Goal: Task Accomplishment & Management: Complete application form

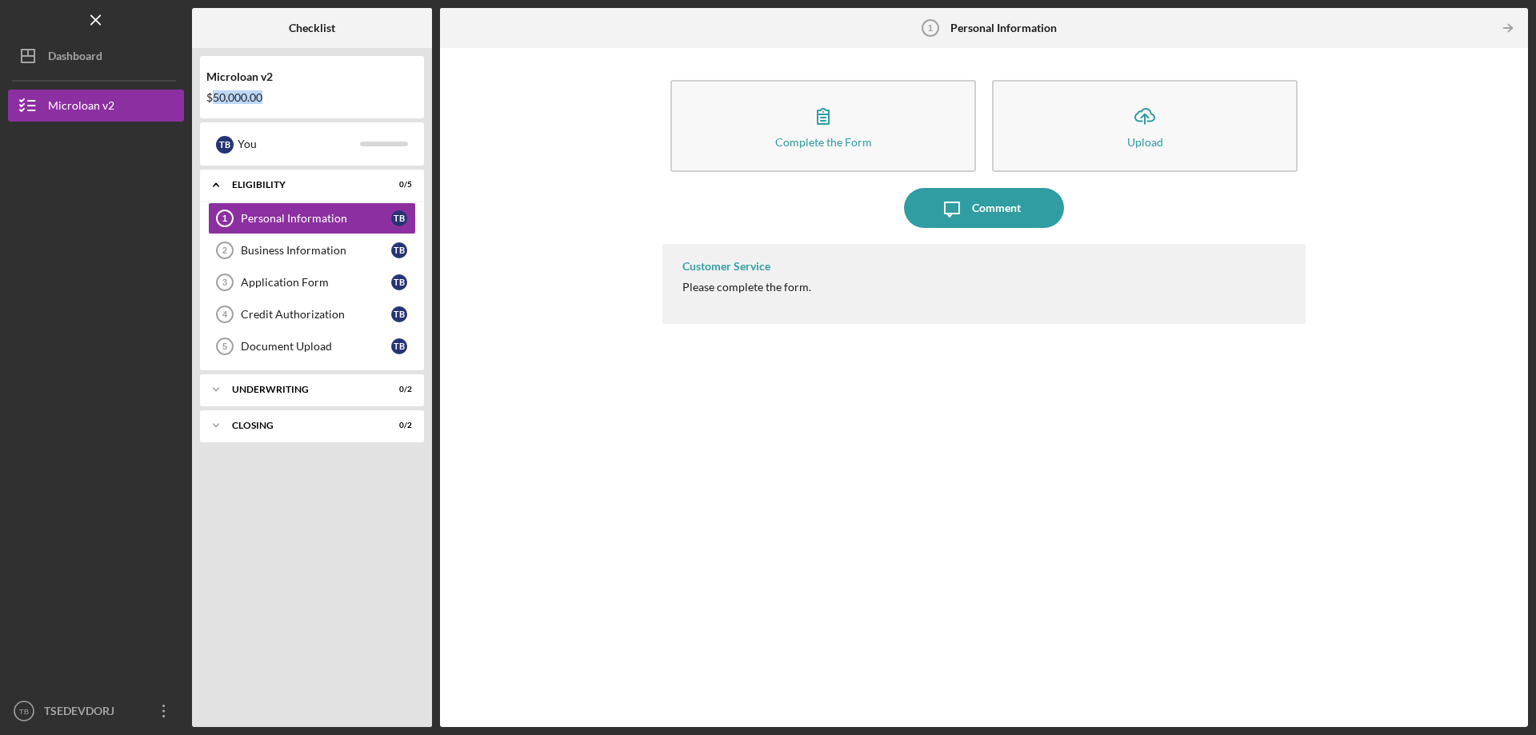
drag, startPoint x: 210, startPoint y: 97, endPoint x: 295, endPoint y: 97, distance: 84.8
click at [295, 97] on div "$50,000.00" at bounding box center [311, 97] width 211 height 13
click at [300, 94] on div "$50,000.00" at bounding box center [311, 97] width 211 height 13
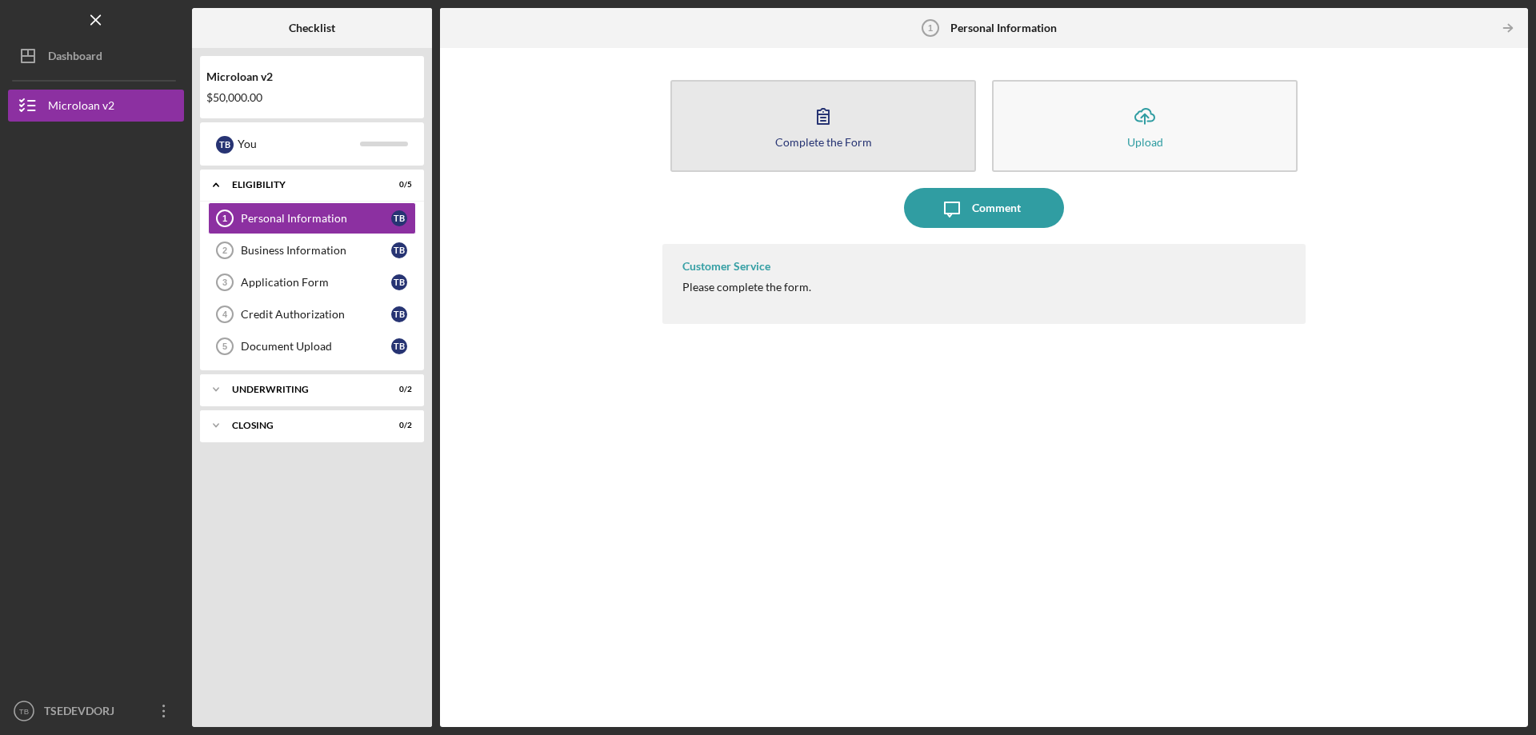
click at [862, 143] on div "Complete the Form" at bounding box center [823, 142] width 97 height 12
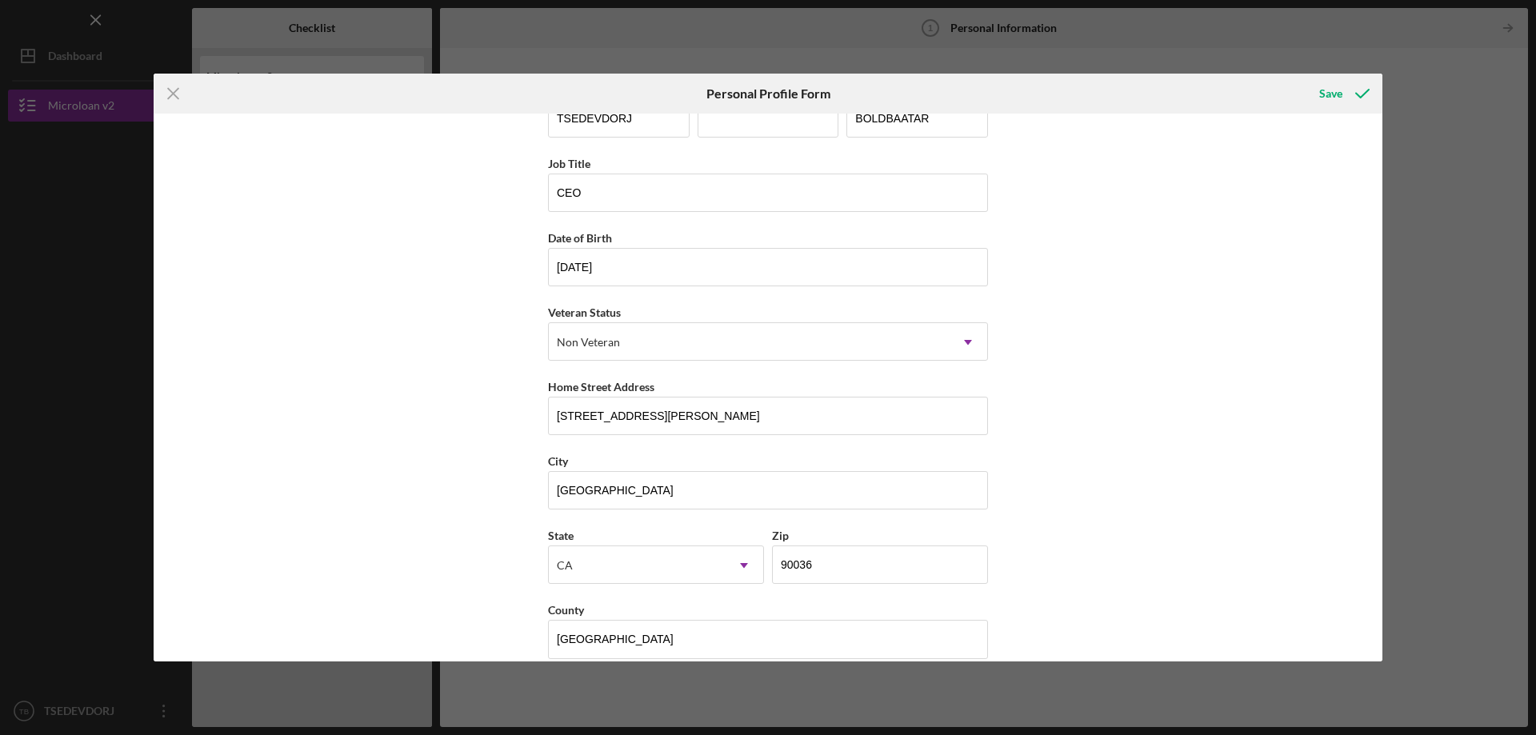
scroll to position [64, 0]
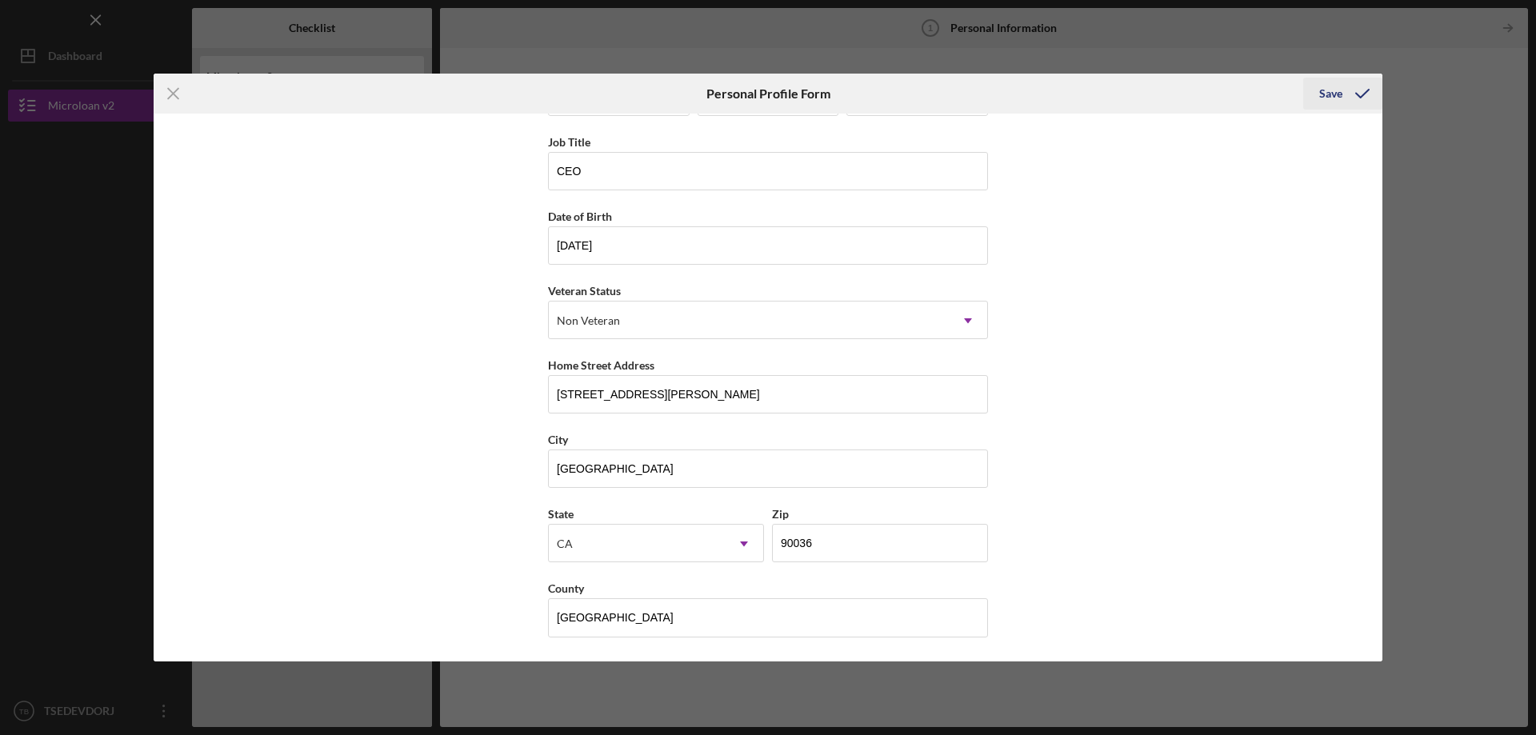
click at [1344, 102] on icon "submit" at bounding box center [1362, 94] width 40 height 40
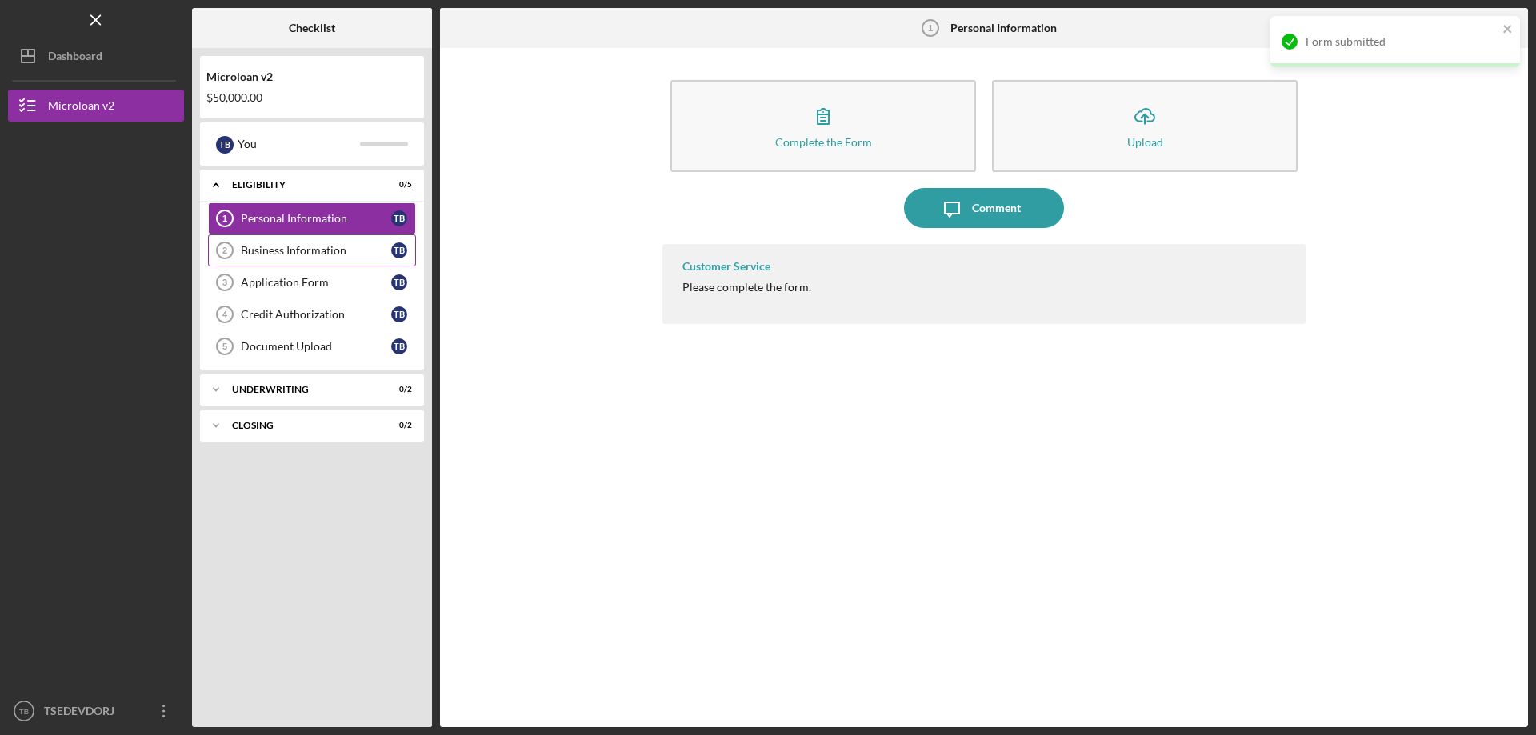
drag, startPoint x: 347, startPoint y: 250, endPoint x: 405, endPoint y: 250, distance: 57.6
click at [347, 250] on div "Business Information" at bounding box center [316, 250] width 150 height 13
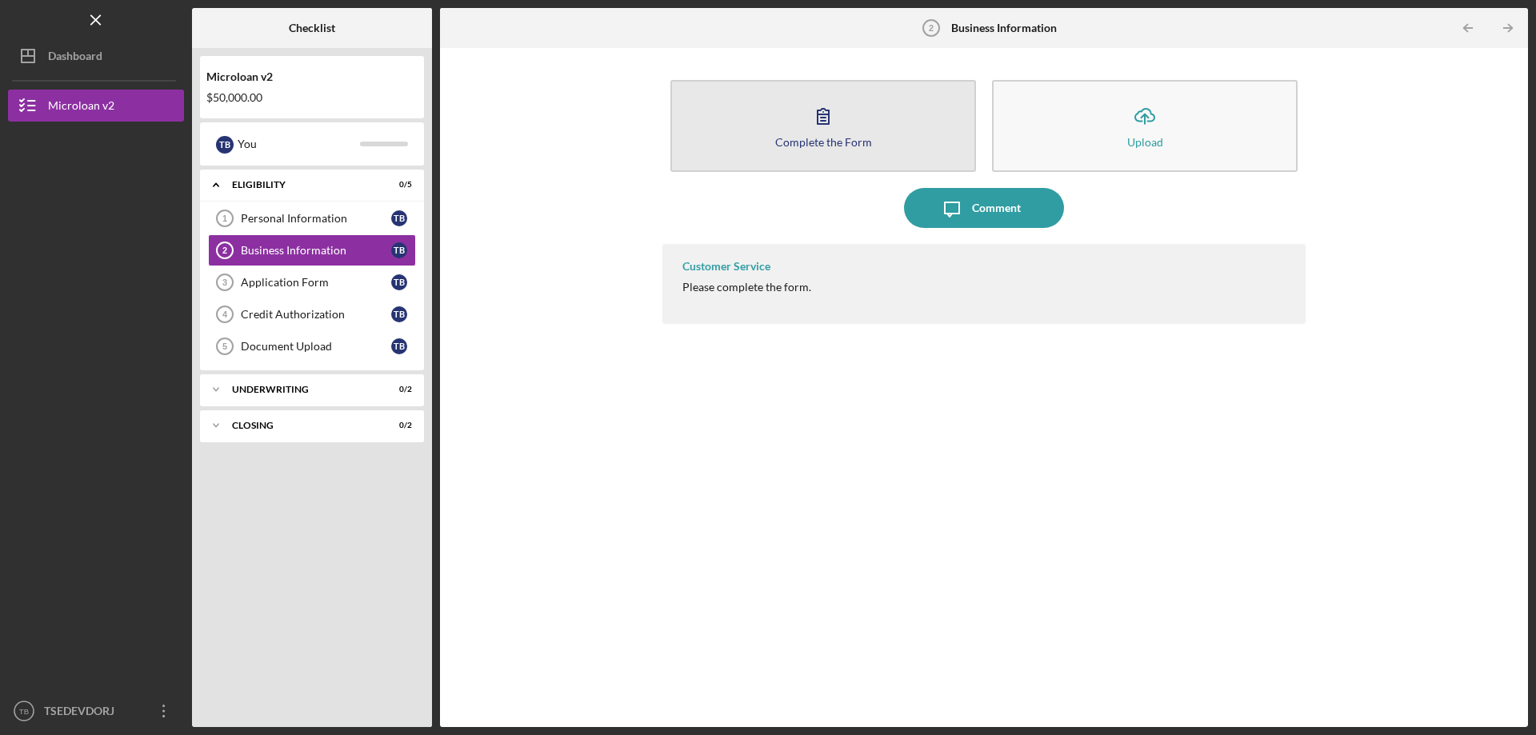
click at [822, 110] on icon "button" at bounding box center [822, 116] width 11 height 15
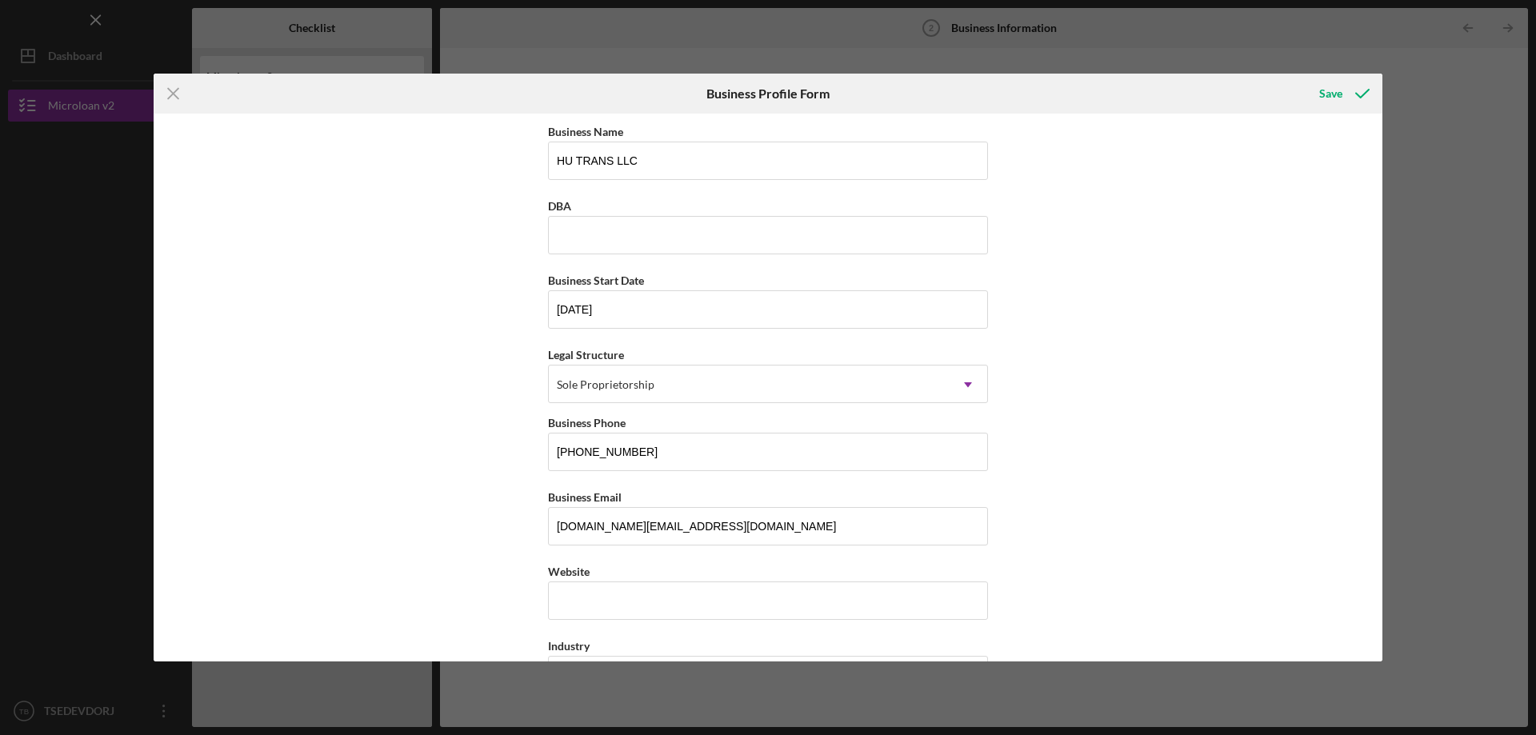
click at [1200, 358] on div "Business Name HU TRANS LLC DBA Business Start Date [DATE] Legal Structure Sole …" at bounding box center [768, 388] width 1228 height 548
click at [1344, 82] on icon "submit" at bounding box center [1362, 94] width 40 height 40
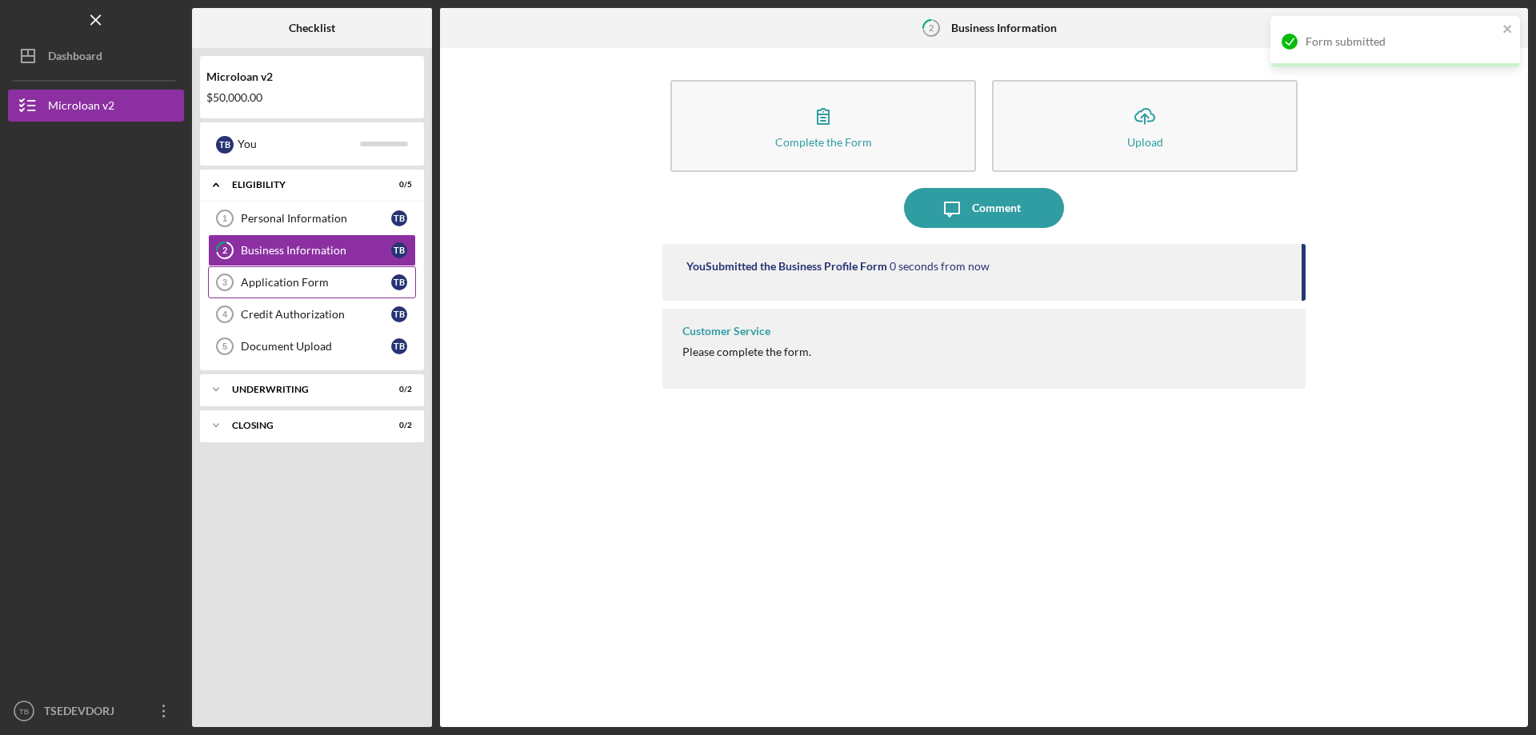
click at [301, 286] on div "Application Form" at bounding box center [316, 282] width 150 height 13
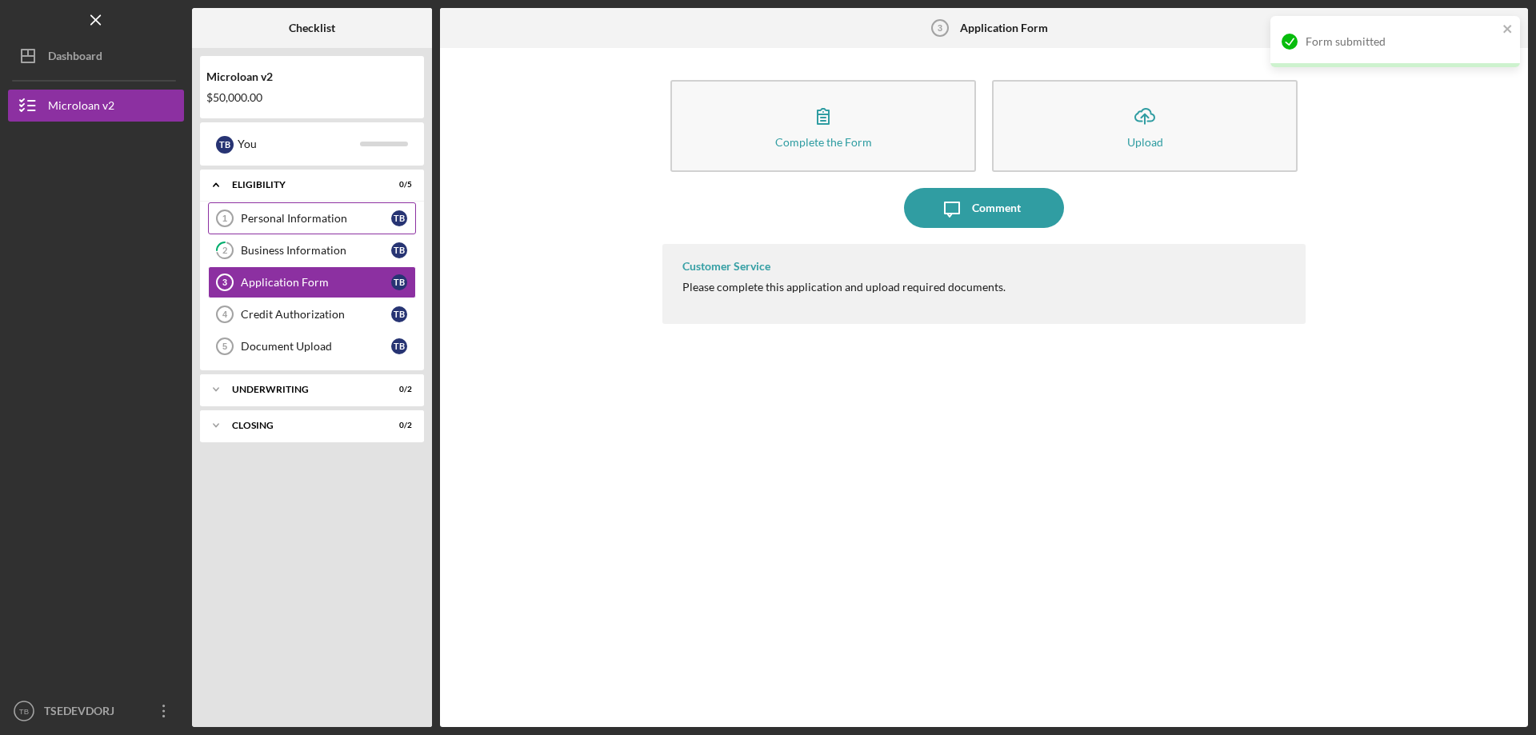
click at [338, 215] on div "Personal Information" at bounding box center [316, 218] width 150 height 13
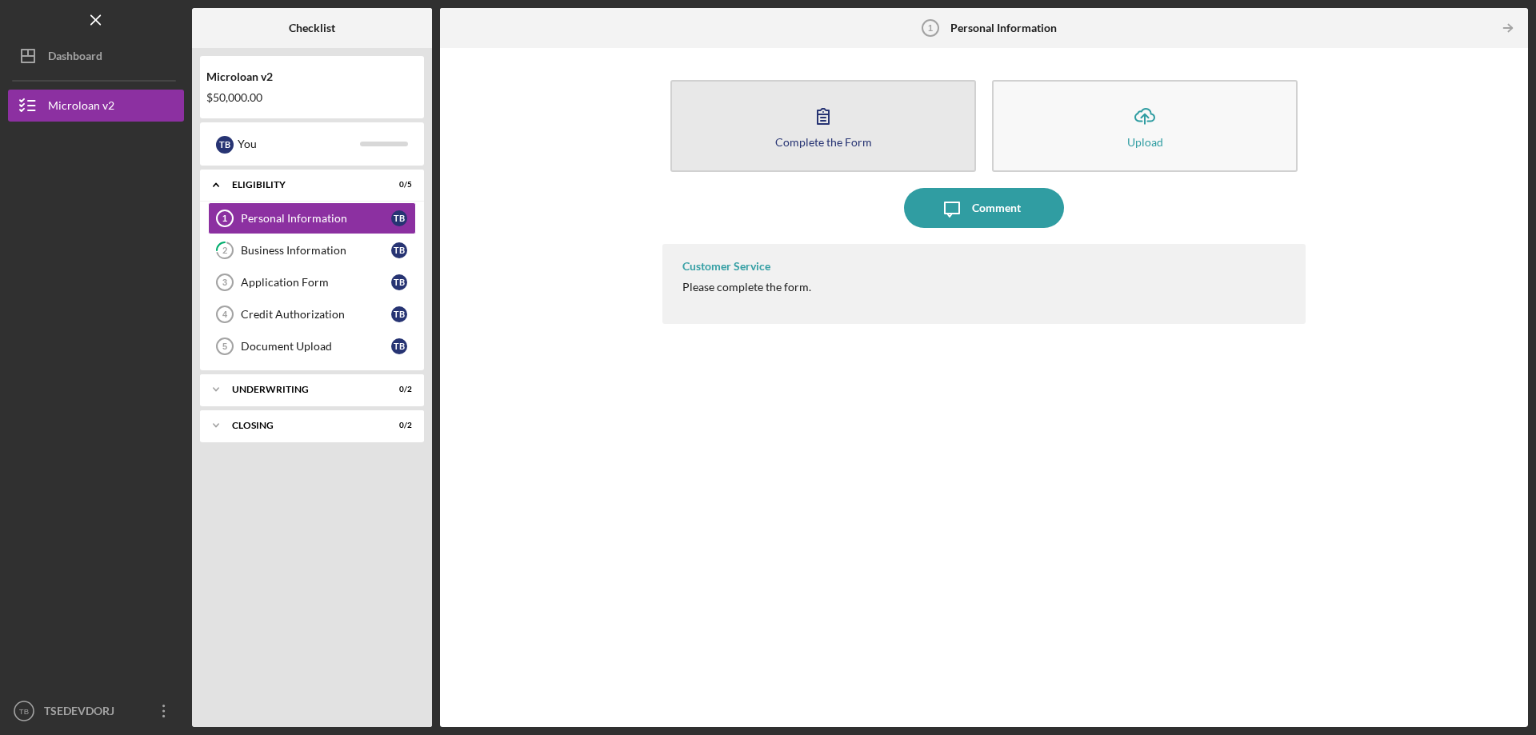
click at [833, 145] on div "Complete the Form" at bounding box center [823, 142] width 97 height 12
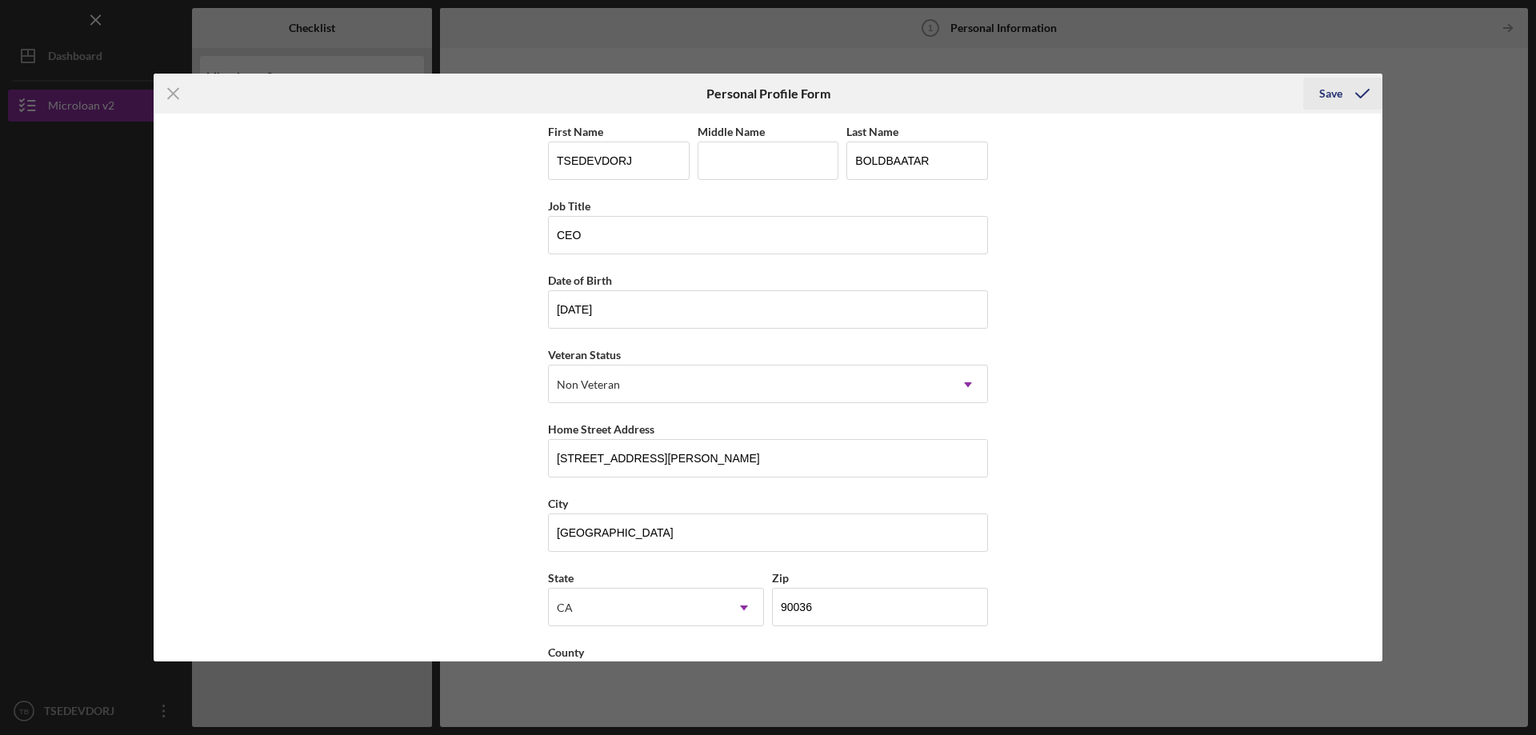
click at [1329, 90] on div "Save" at bounding box center [1330, 94] width 23 height 32
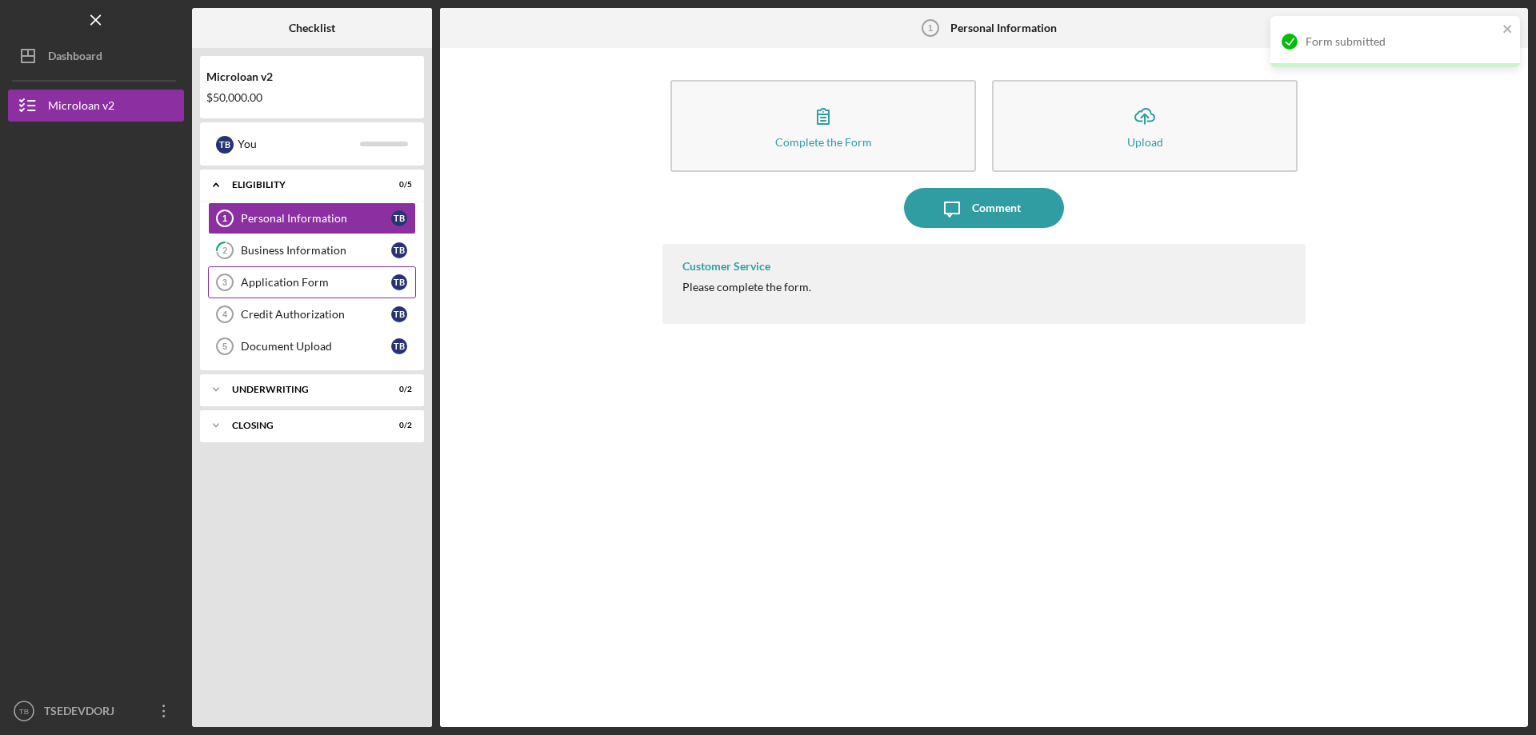
click at [286, 282] on div "Application Form" at bounding box center [316, 282] width 150 height 13
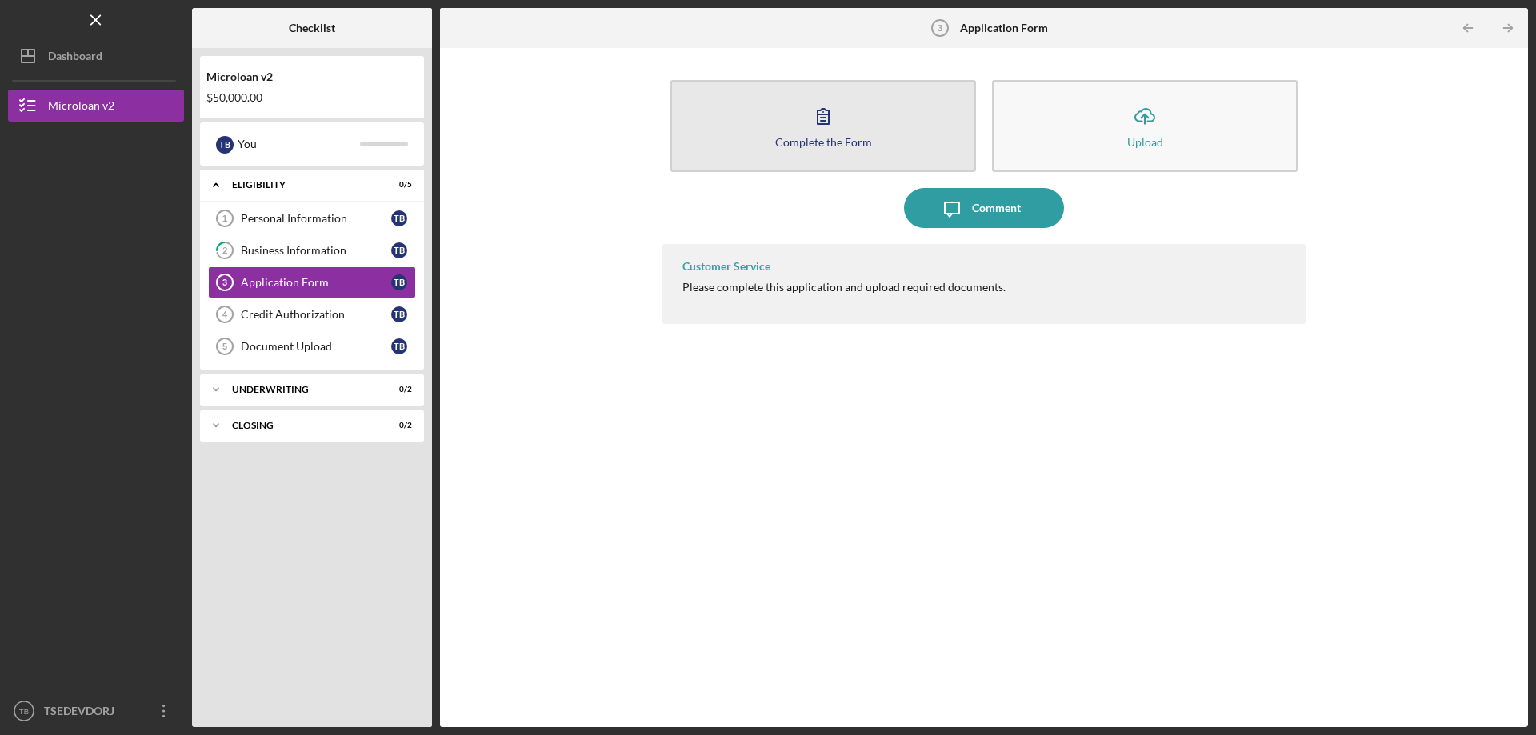
click at [859, 116] on button "Complete the Form Form" at bounding box center [823, 126] width 306 height 92
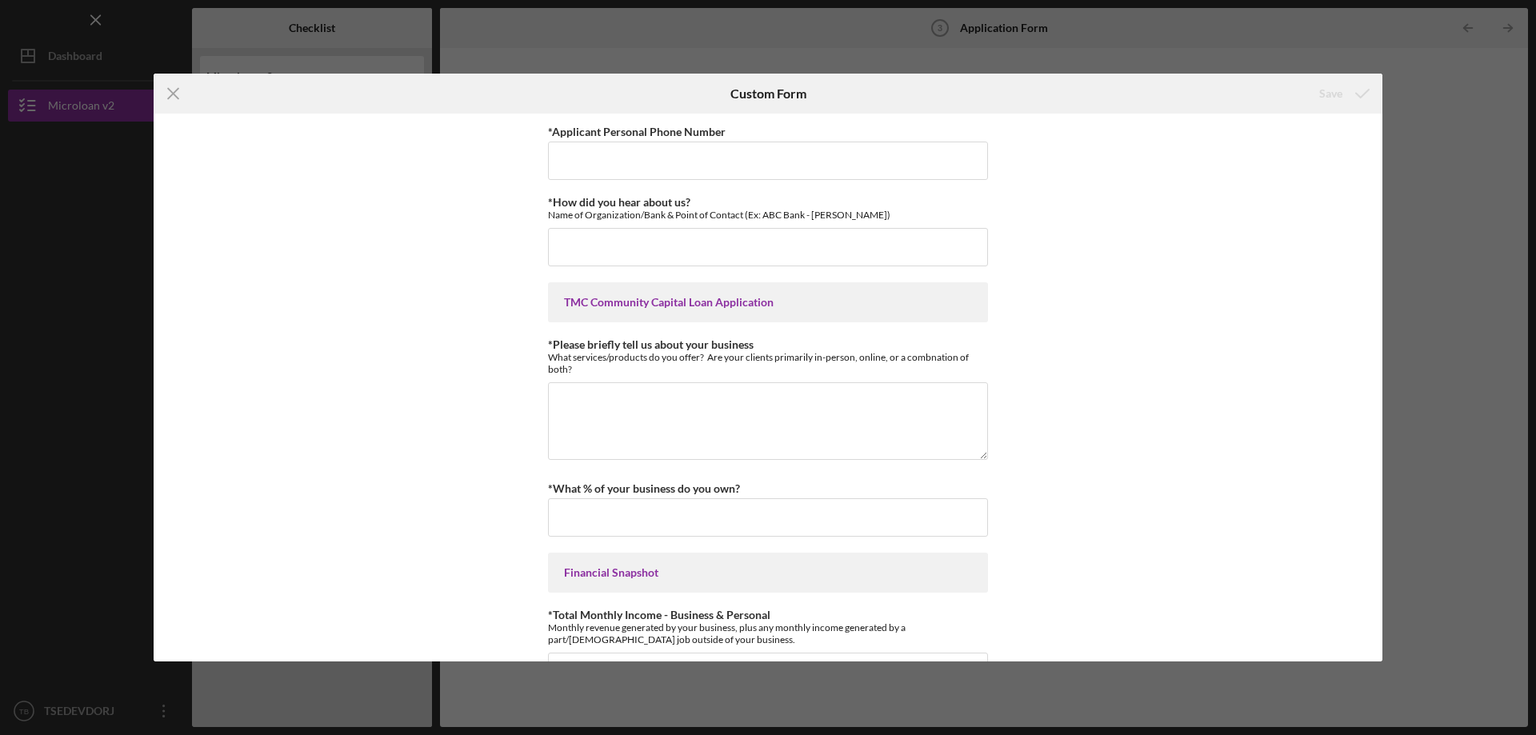
scroll to position [795, 0]
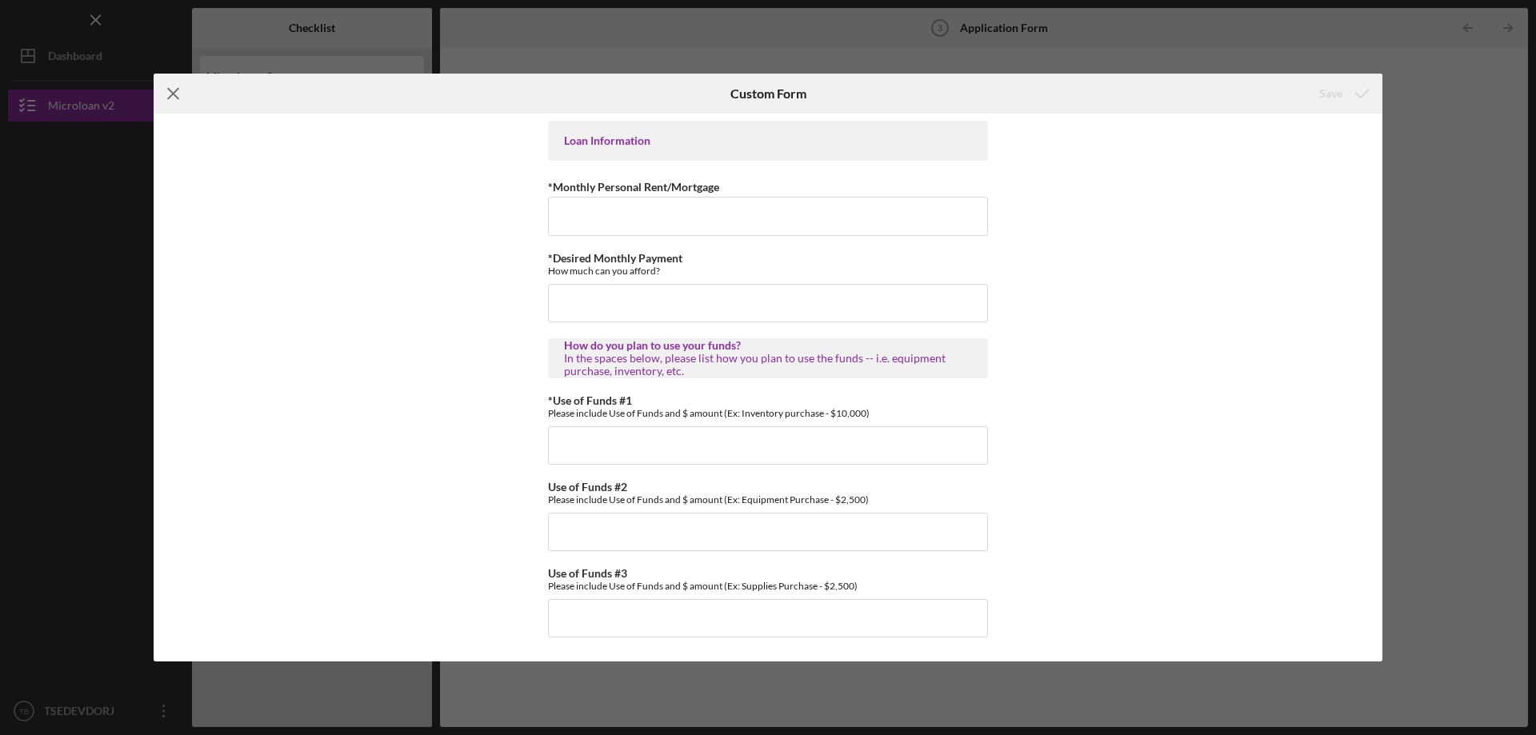
click at [176, 94] on icon "Icon/Menu Close" at bounding box center [174, 94] width 40 height 40
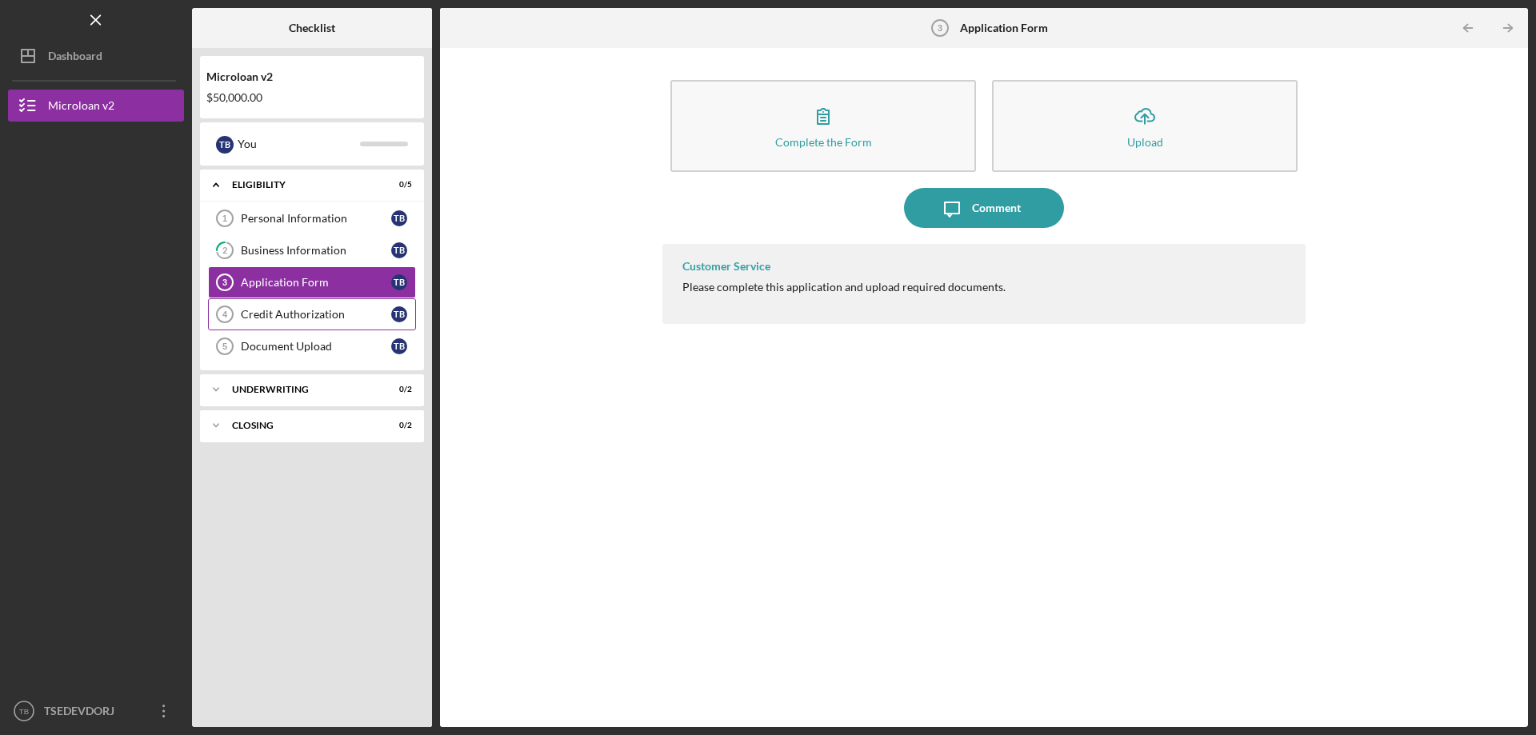
click at [334, 302] on link "Credit Authorization 4 Credit Authorization T B" at bounding box center [312, 314] width 208 height 32
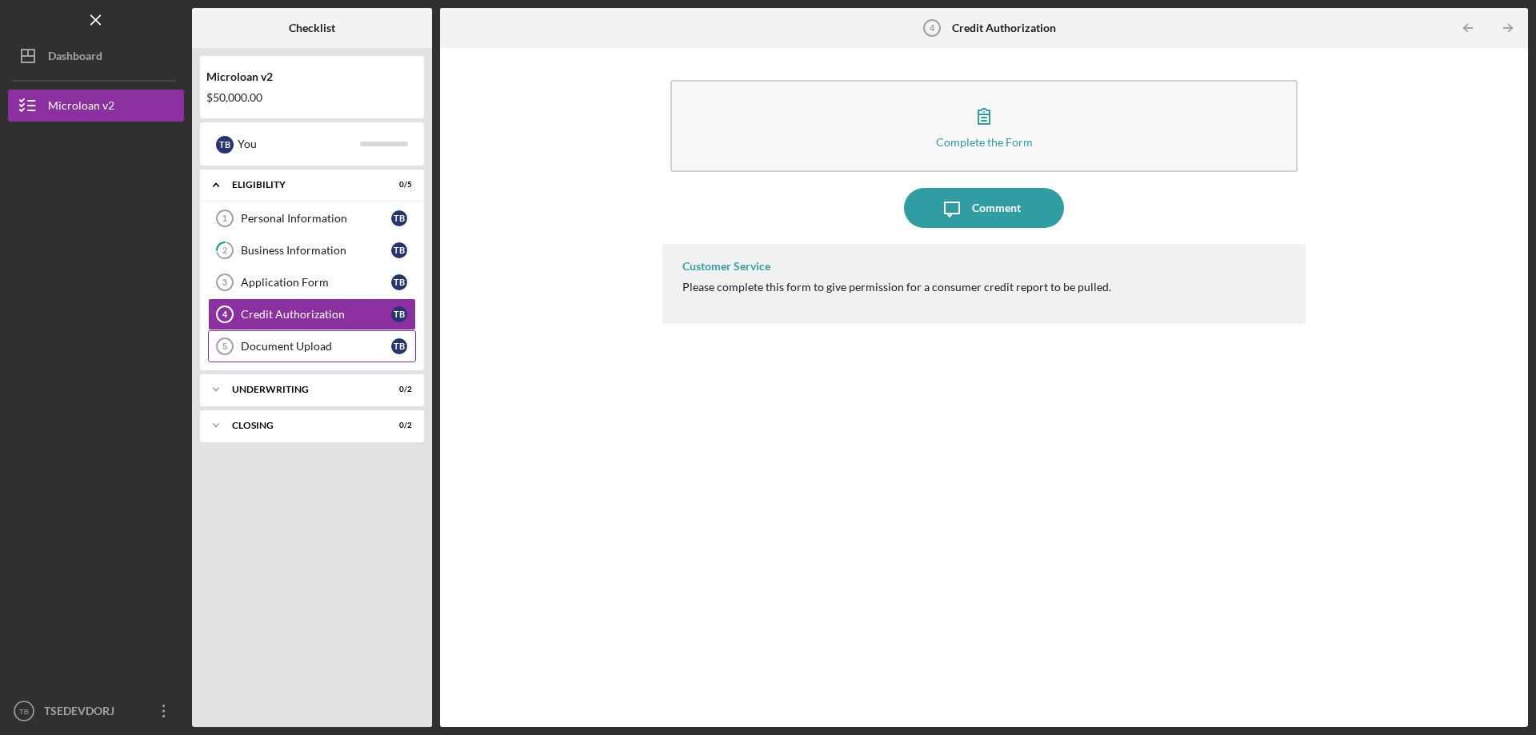
click at [325, 338] on link "Document Upload 5 Document Upload T B" at bounding box center [312, 346] width 208 height 32
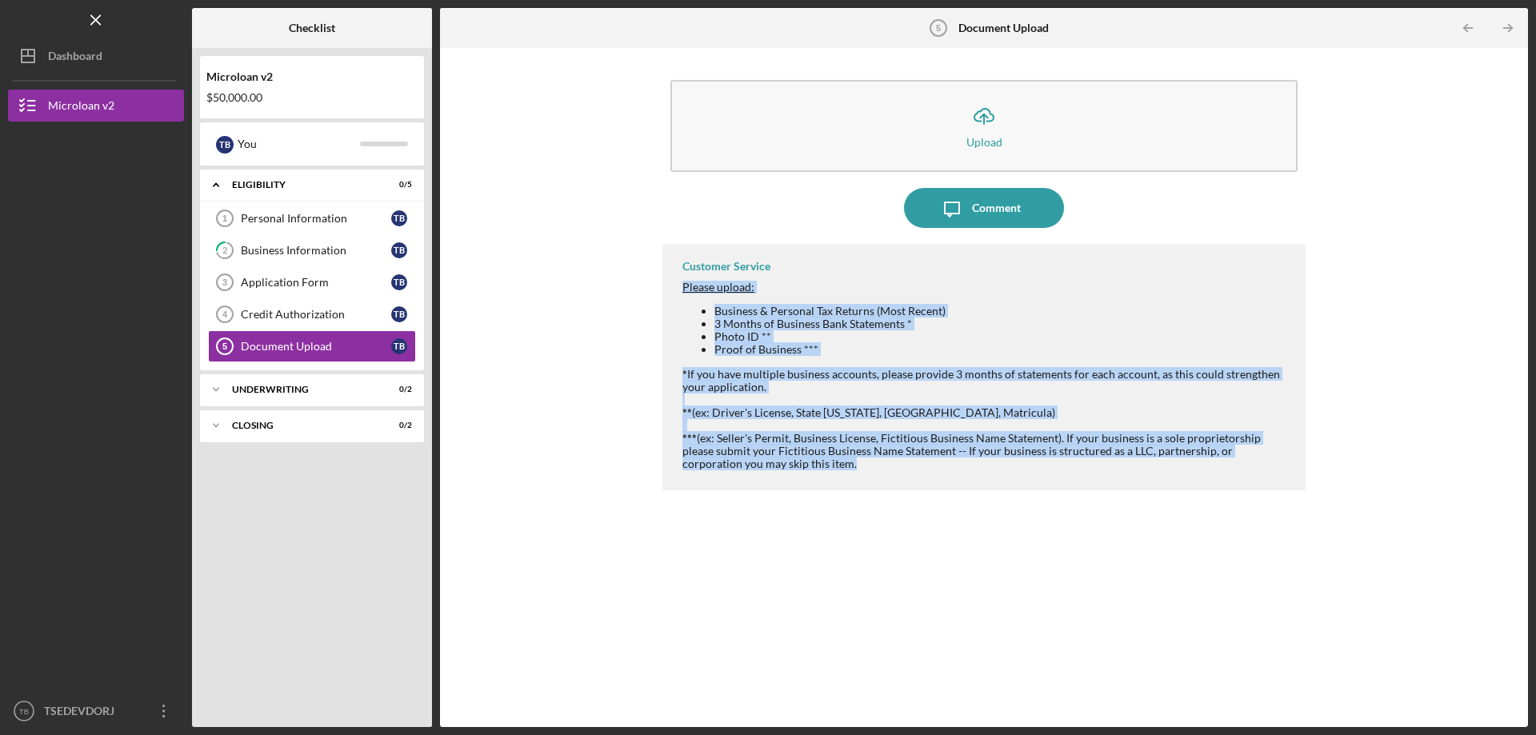
drag, startPoint x: 661, startPoint y: 286, endPoint x: 800, endPoint y: 492, distance: 248.9
click at [800, 492] on div "Icon/Upload Upload Icon/Message Comment Customer Service Please upload: Busines…" at bounding box center [984, 387] width 1072 height 663
click at [800, 492] on div "Customer Service Please upload: Business & Personal Tax Returns (Most Recent) 3…" at bounding box center [983, 473] width 643 height 459
drag, startPoint x: 792, startPoint y: 484, endPoint x: 677, endPoint y: 270, distance: 243.3
click at [677, 270] on div "Customer Service Please upload: Business & Personal Tax Returns (Most Recent) 3…" at bounding box center [983, 367] width 643 height 246
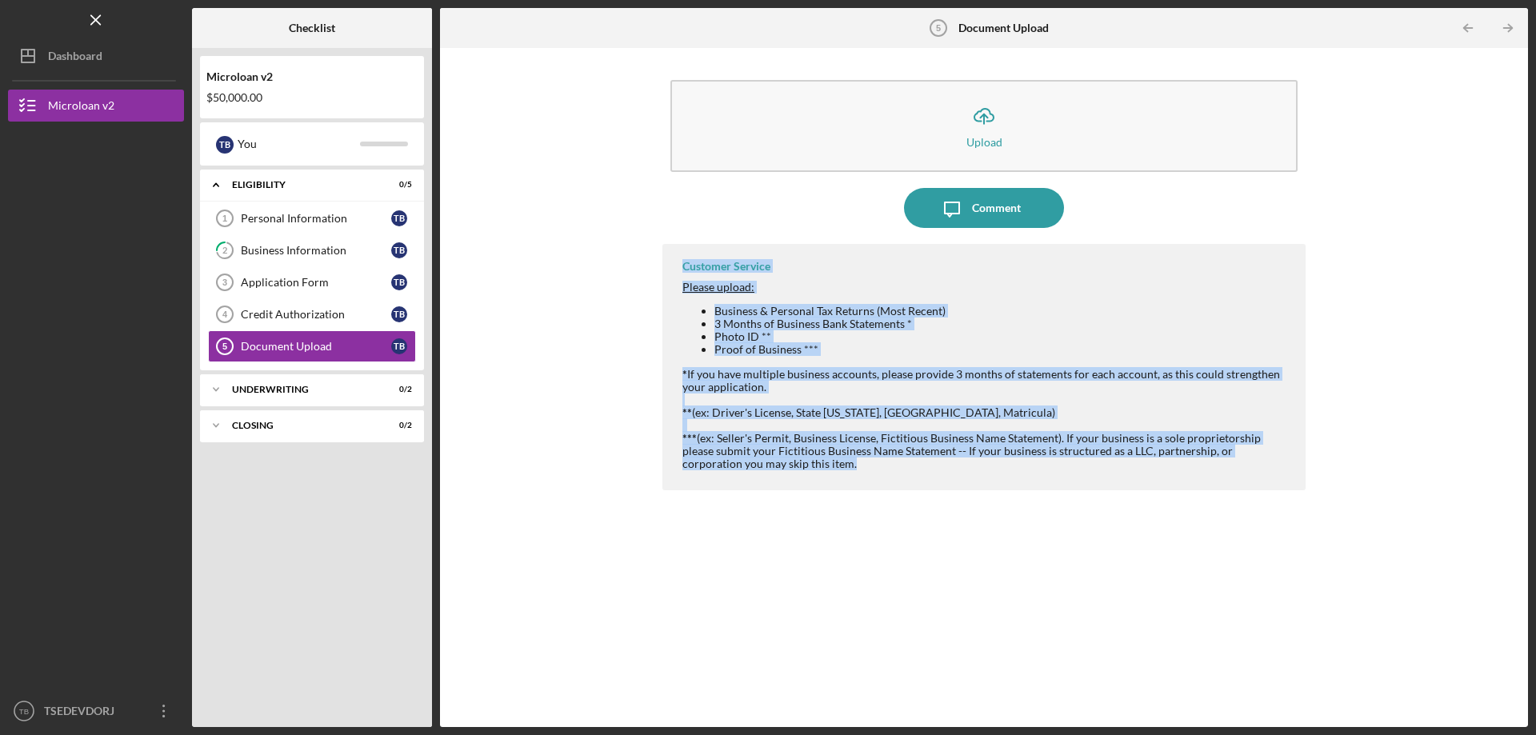
click at [677, 270] on div "Customer Service Please upload: Business & Personal Tax Returns (Most Recent) 3…" at bounding box center [983, 367] width 643 height 246
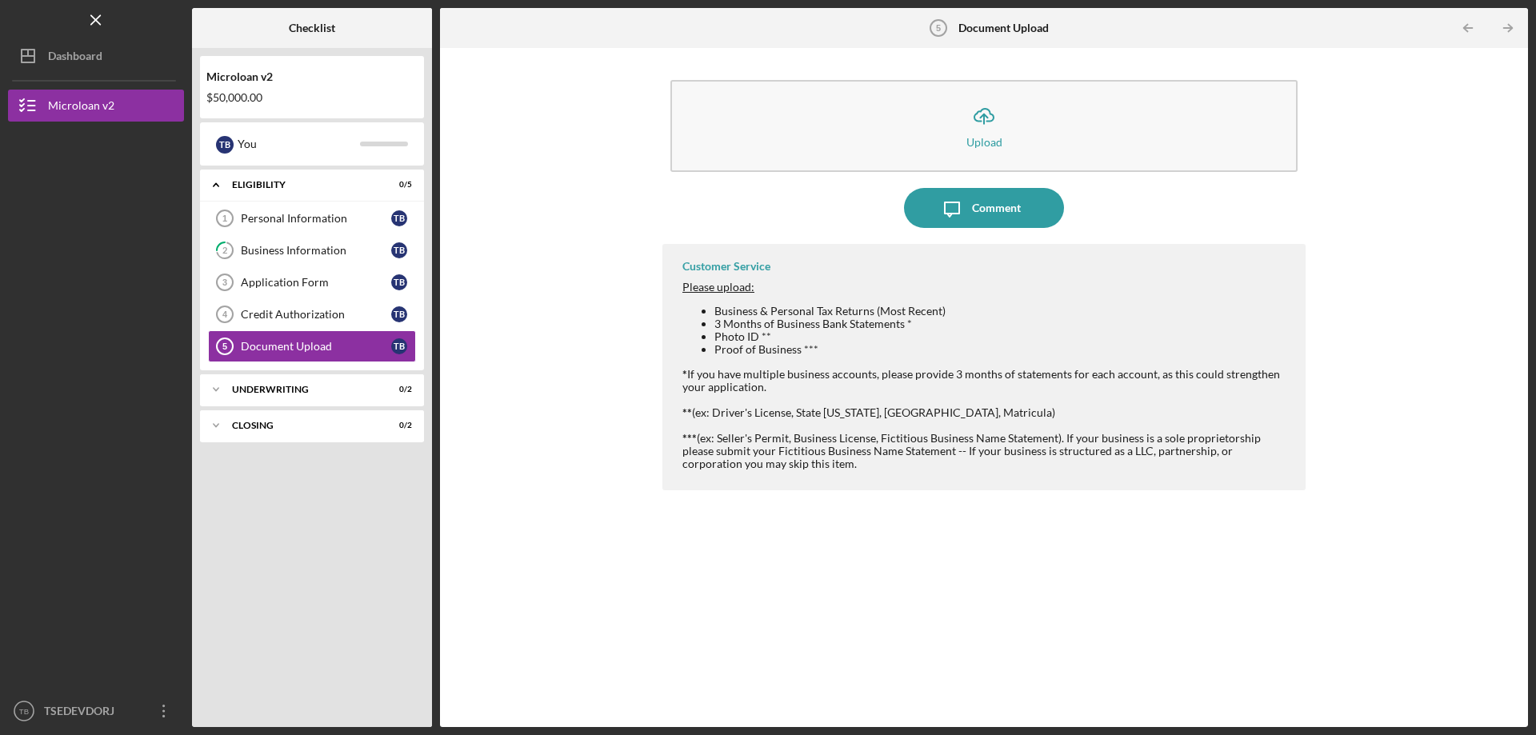
click at [277, 593] on div "Icon/Expander Eligibility 0 / 5 Personal Information 1 Personal Information T B…" at bounding box center [312, 444] width 224 height 549
